Goal: Information Seeking & Learning: Check status

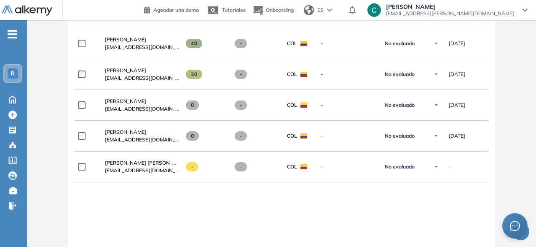
scroll to position [382, 0]
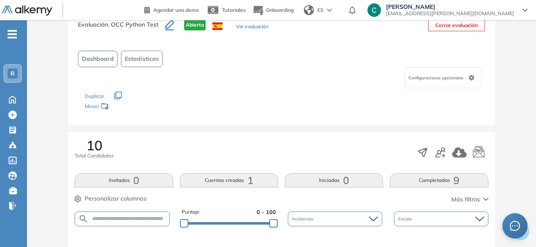
scroll to position [15, 0]
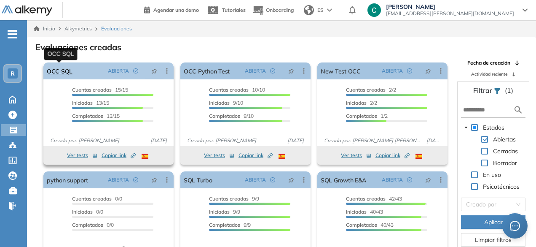
click at [69, 72] on link "OCC SQL" at bounding box center [60, 70] width 26 height 17
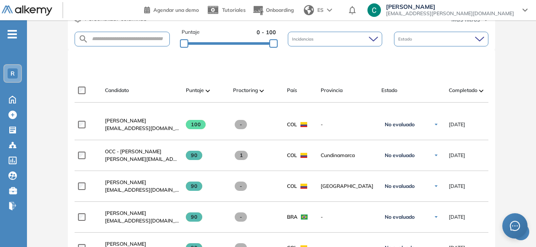
scroll to position [204, 0]
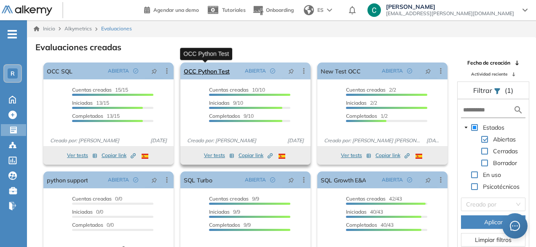
click at [217, 75] on link "OCC Python Test" at bounding box center [207, 70] width 46 height 17
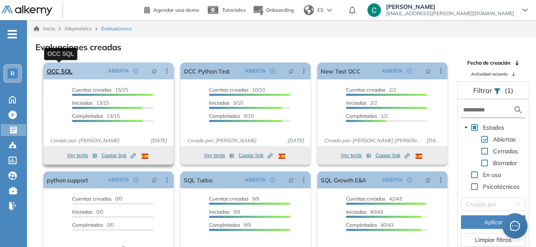
click at [67, 70] on link "OCC SQL" at bounding box center [60, 70] width 26 height 17
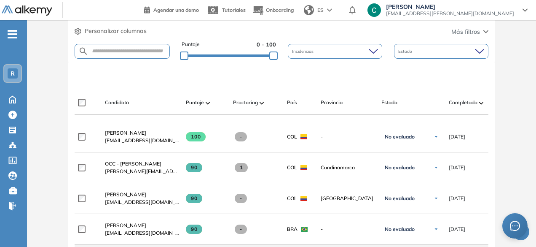
scroll to position [192, 0]
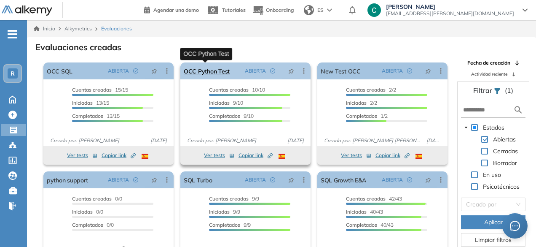
click at [215, 76] on link "OCC Python Test" at bounding box center [207, 70] width 46 height 17
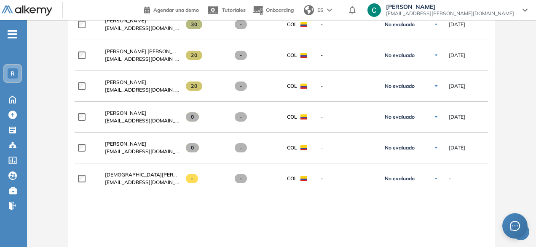
scroll to position [431, 0]
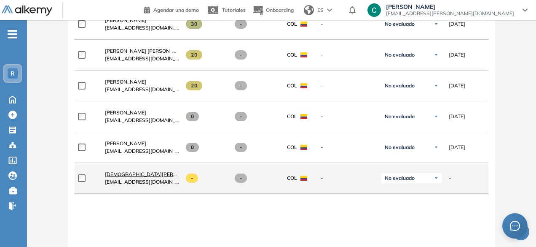
click at [132, 172] on link "[DEMOGRAPHIC_DATA][PERSON_NAME]" at bounding box center [142, 174] width 74 height 8
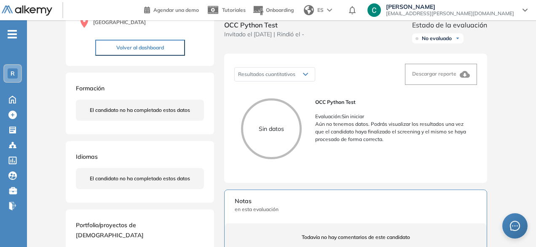
scroll to position [96, 0]
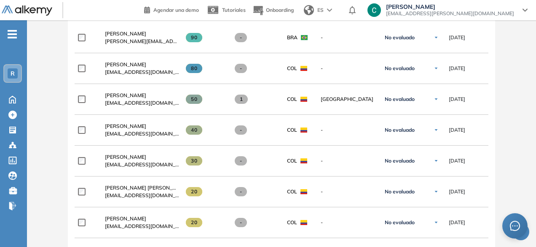
scroll to position [291, 0]
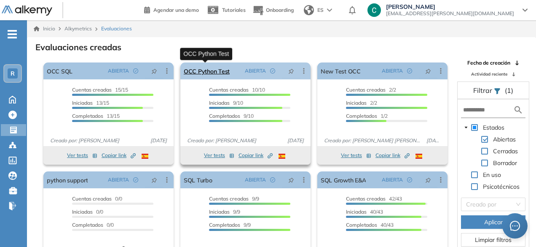
click at [208, 71] on link "OCC Python Test" at bounding box center [207, 70] width 46 height 17
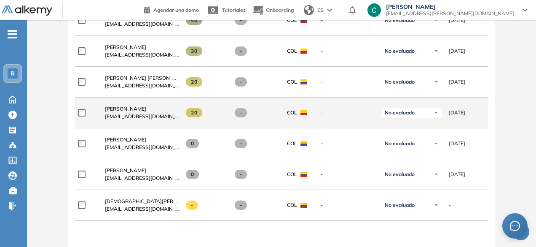
scroll to position [403, 0]
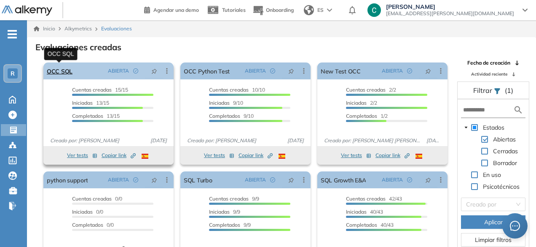
click at [65, 70] on link "OCC SQL" at bounding box center [60, 70] width 26 height 17
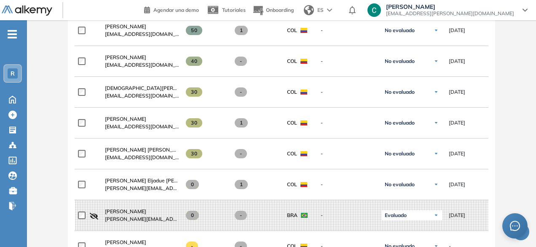
scroll to position [495, 0]
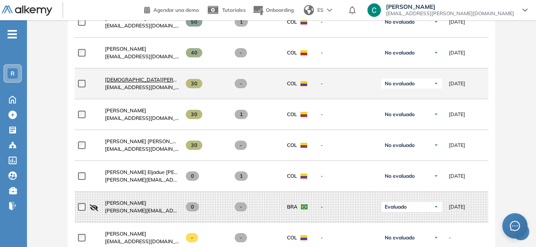
click at [127, 84] on link "[DEMOGRAPHIC_DATA][PERSON_NAME]" at bounding box center [142, 80] width 74 height 8
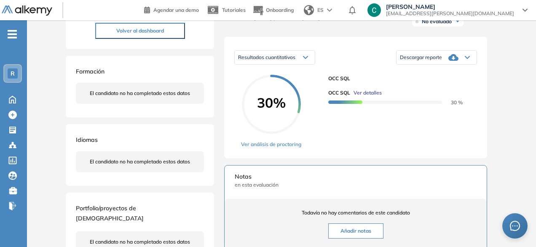
scroll to position [115, 0]
click at [288, 156] on div "Resultados cuantitativos Resultados cuantitativos Descargar reporte Descargar i…" at bounding box center [355, 96] width 263 height 121
click at [279, 148] on link "Ver análisis de proctoring" at bounding box center [271, 144] width 60 height 8
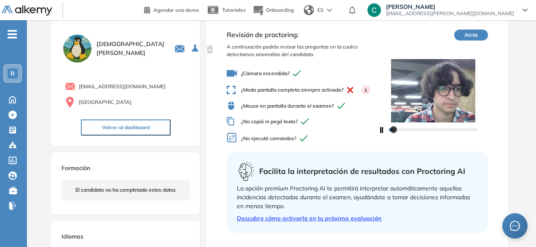
scroll to position [21, 0]
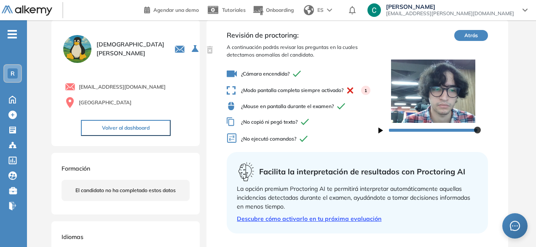
click at [380, 130] on icon "button" at bounding box center [381, 130] width 5 height 6
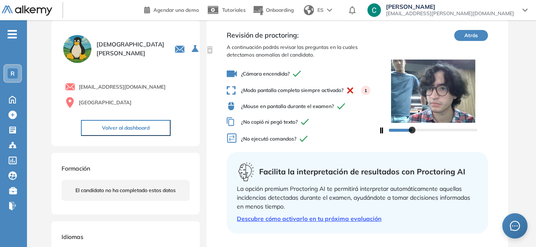
click at [380, 130] on icon "button" at bounding box center [381, 130] width 5 height 6
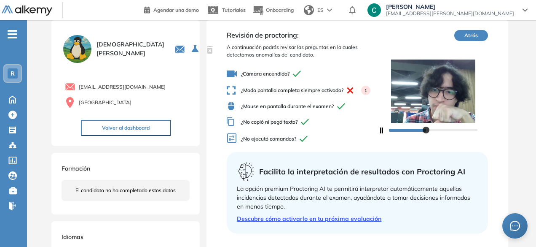
click at [380, 130] on icon "button" at bounding box center [381, 130] width 5 height 6
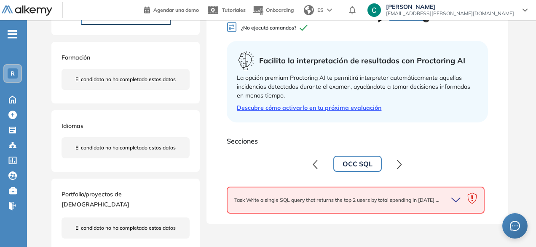
click at [457, 200] on icon "button" at bounding box center [456, 200] width 8 height 4
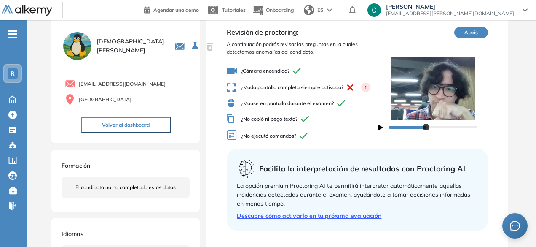
scroll to position [0, 0]
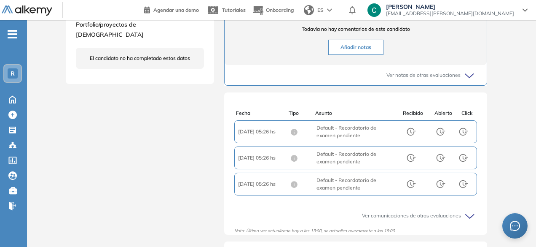
scroll to position [302, 0]
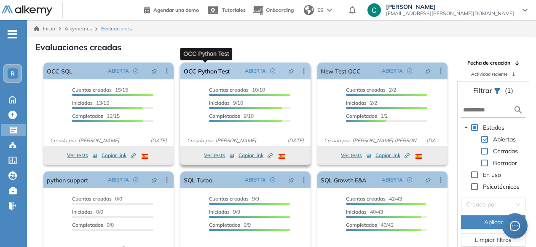
click at [212, 67] on link "OCC Python Test" at bounding box center [207, 70] width 46 height 17
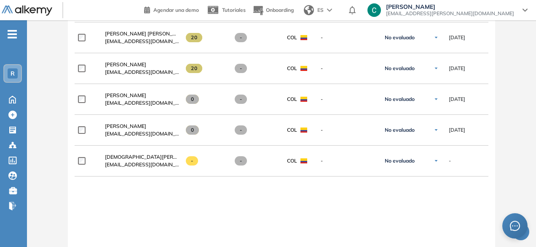
scroll to position [449, 0]
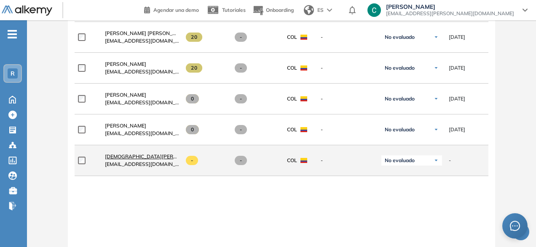
click at [130, 159] on span "[DEMOGRAPHIC_DATA][PERSON_NAME]" at bounding box center [154, 156] width 98 height 6
